Goal: Information Seeking & Learning: Learn about a topic

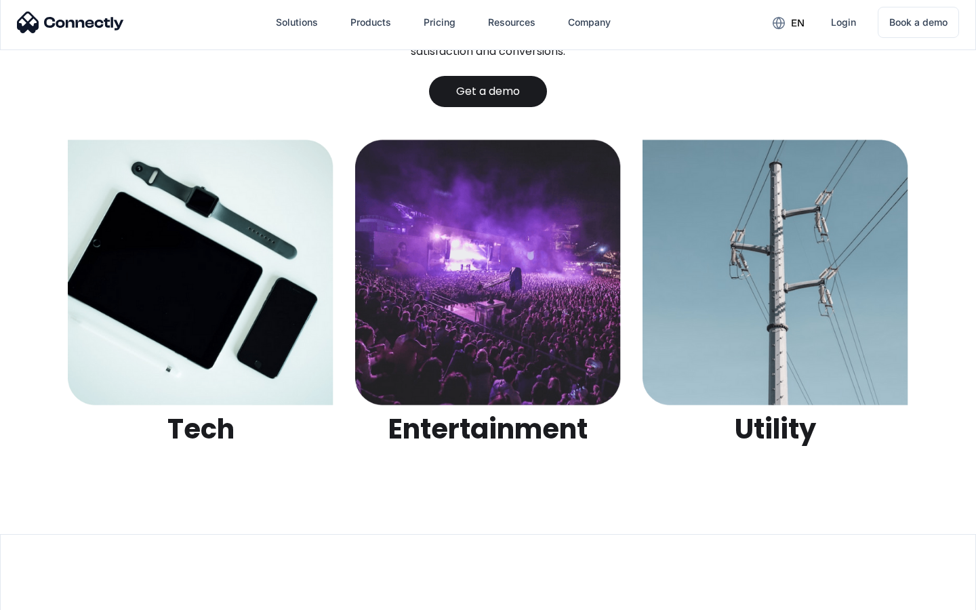
scroll to position [4276, 0]
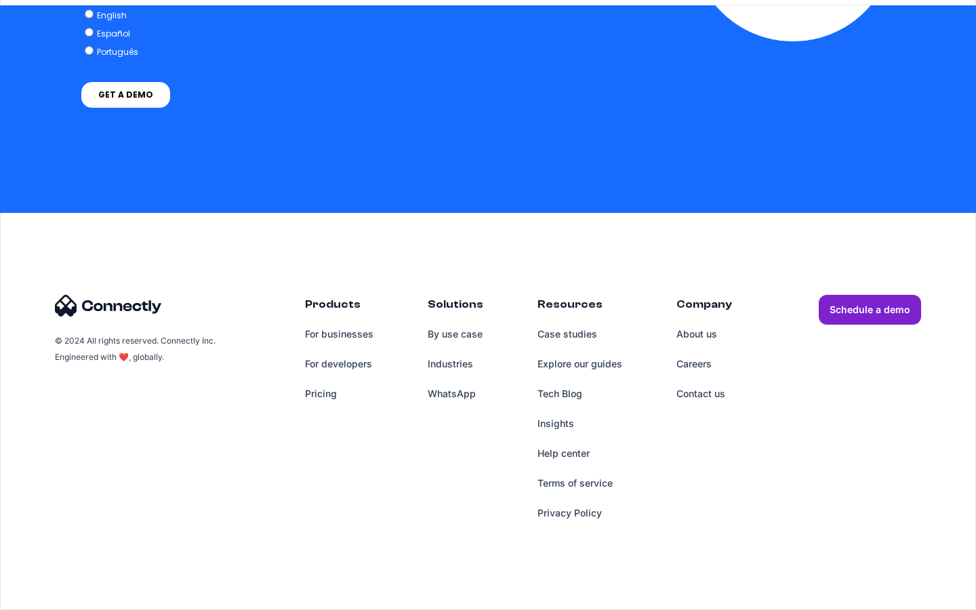
scroll to position [5587, 0]
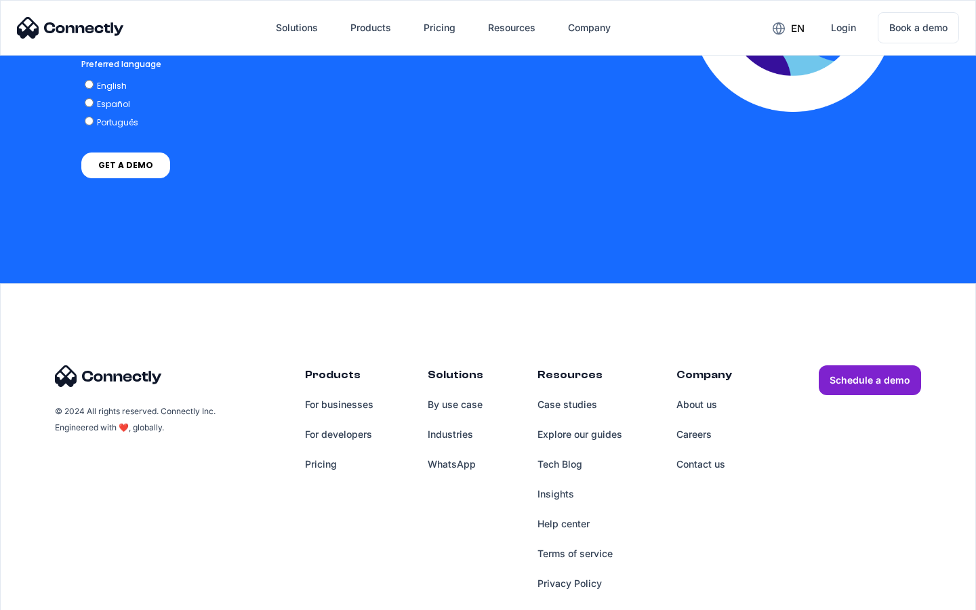
scroll to position [2990, 0]
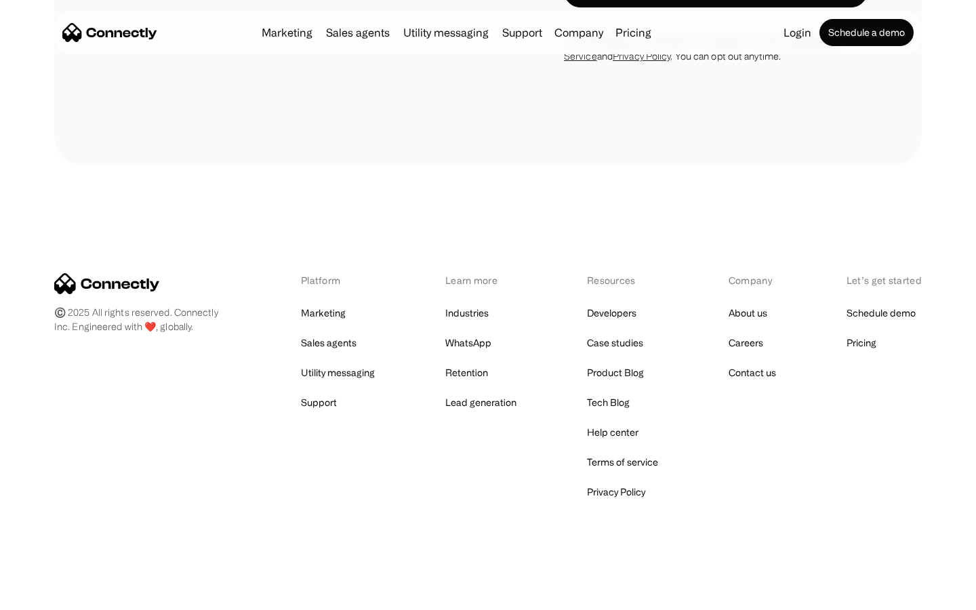
scroll to position [2229, 0]
